Goal: Entertainment & Leisure: Consume media (video, audio)

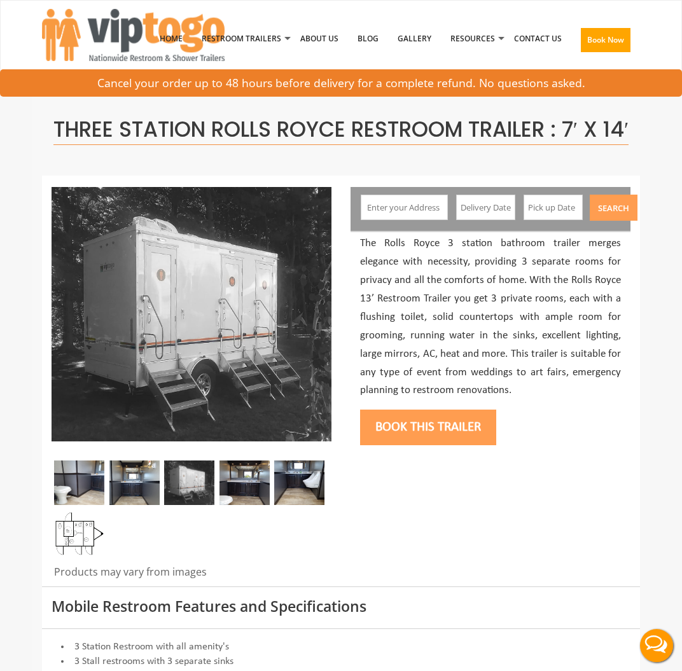
click at [82, 556] on img at bounding box center [79, 534] width 50 height 45
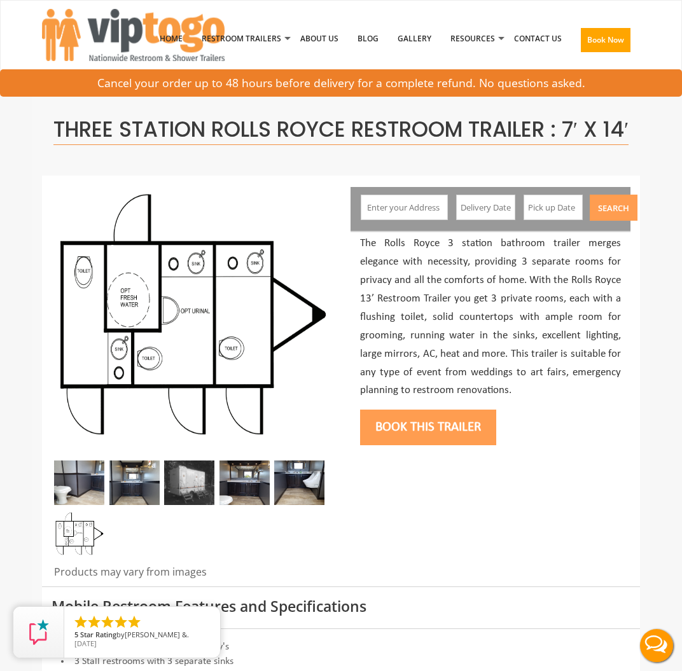
click at [116, 505] on img at bounding box center [134, 483] width 50 height 45
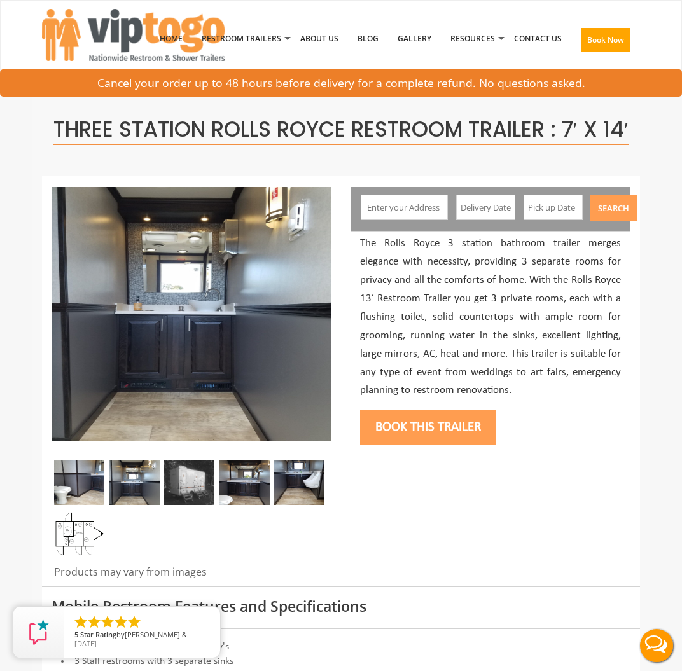
click at [190, 505] on img at bounding box center [189, 483] width 50 height 45
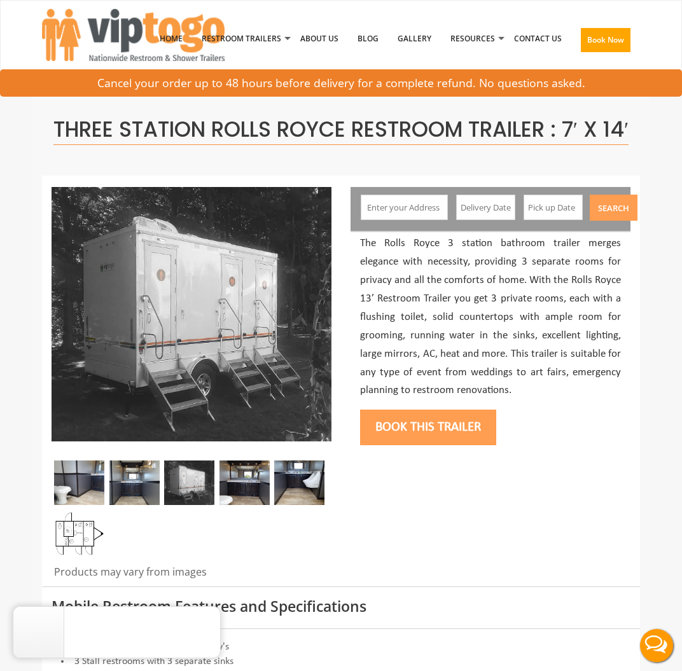
click at [153, 502] on img at bounding box center [134, 483] width 50 height 45
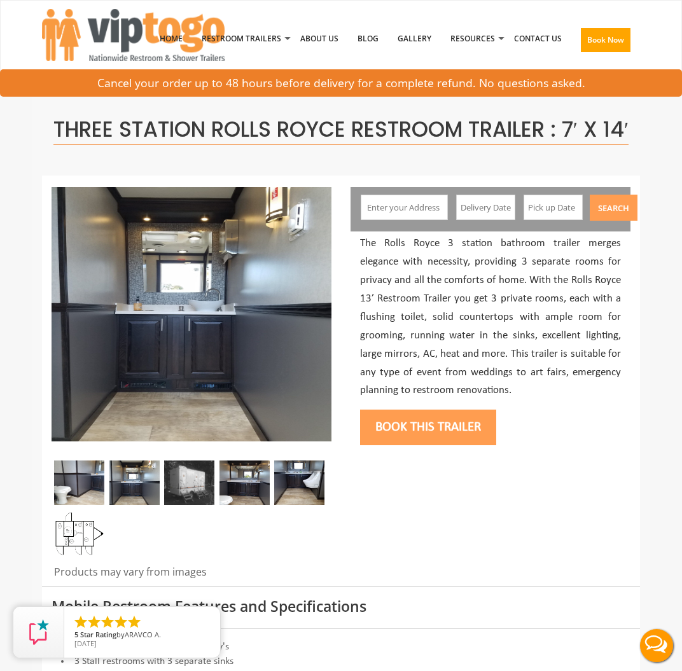
click at [79, 505] on img at bounding box center [79, 483] width 50 height 45
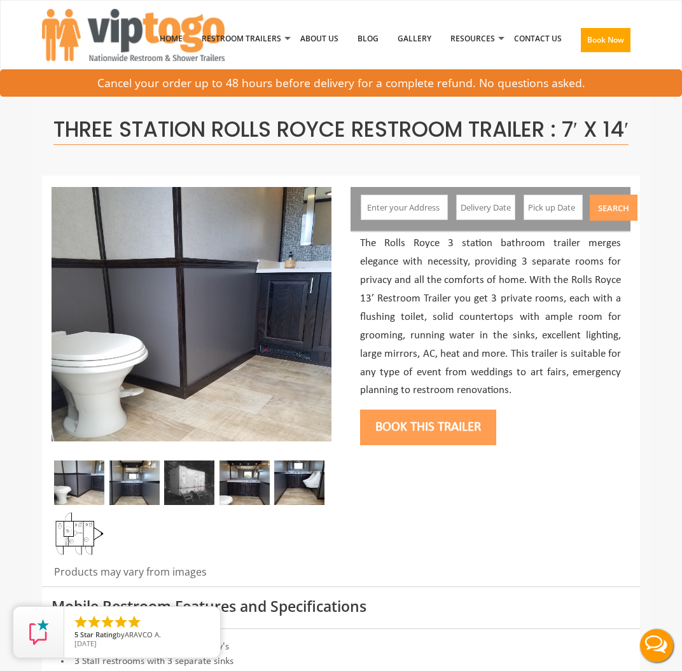
click at [132, 505] on img at bounding box center [134, 483] width 50 height 45
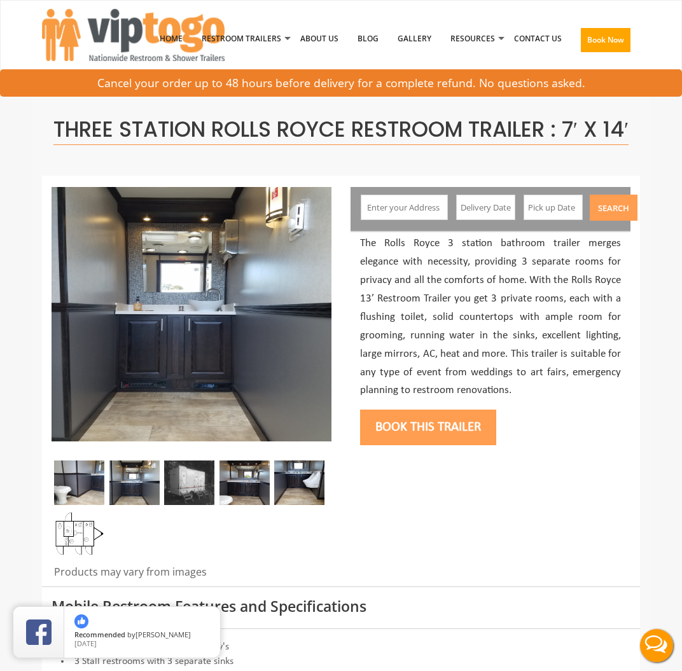
click at [217, 505] on div at bounding box center [192, 512] width 280 height 102
click at [245, 503] on img at bounding box center [245, 483] width 50 height 45
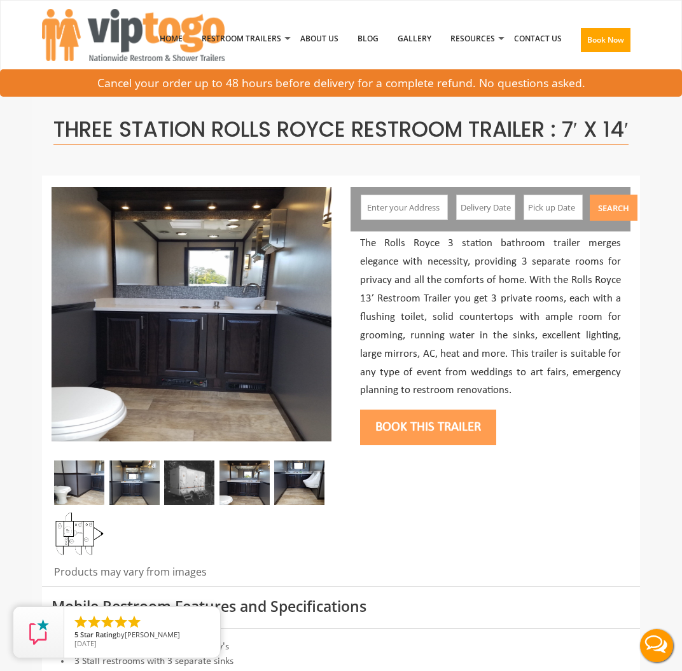
click at [311, 505] on img at bounding box center [299, 483] width 50 height 45
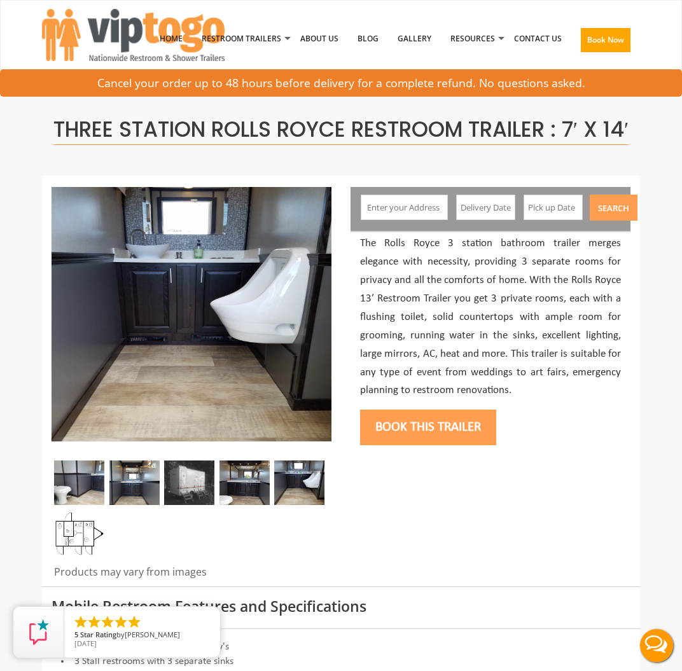
click at [262, 505] on img at bounding box center [245, 483] width 50 height 45
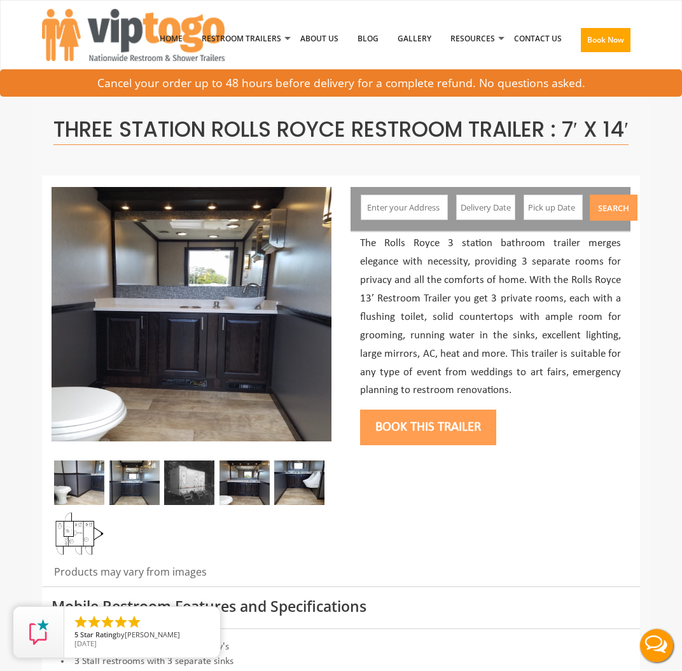
click at [186, 505] on img at bounding box center [189, 483] width 50 height 45
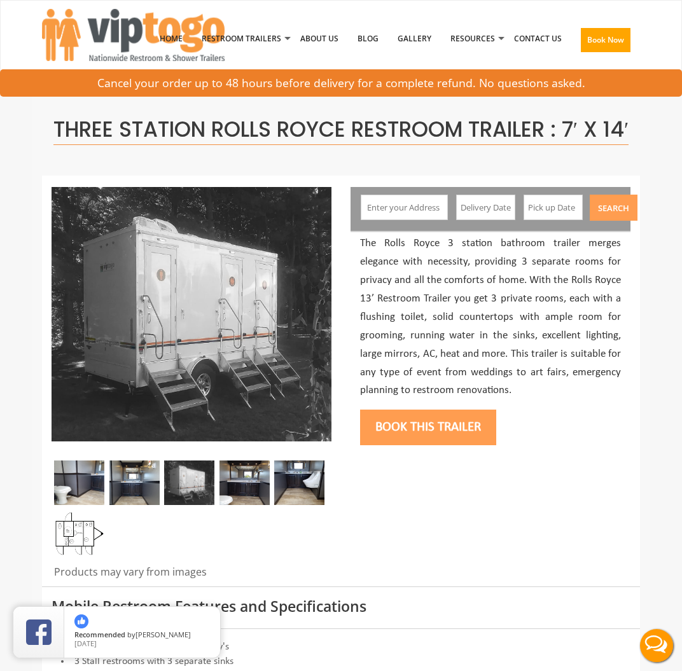
drag, startPoint x: 177, startPoint y: 504, endPoint x: -69, endPoint y: 457, distance: 250.6
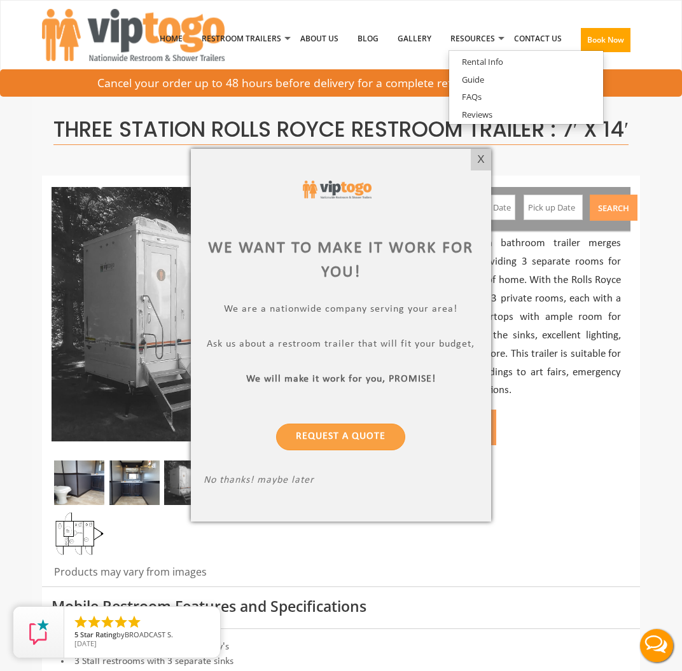
click at [492, 165] on div at bounding box center [341, 335] width 682 height 671
